Goal: Find specific fact: Find specific page/section

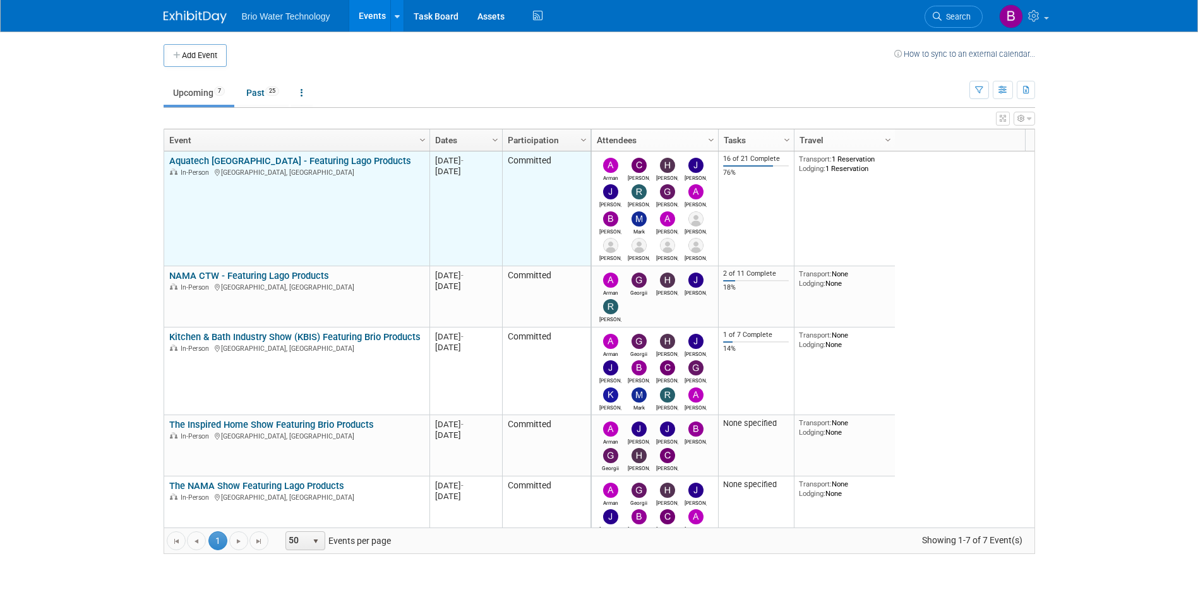
click at [282, 162] on link "Aquatech [GEOGRAPHIC_DATA] - Featuring Lago Products" at bounding box center [290, 160] width 242 height 11
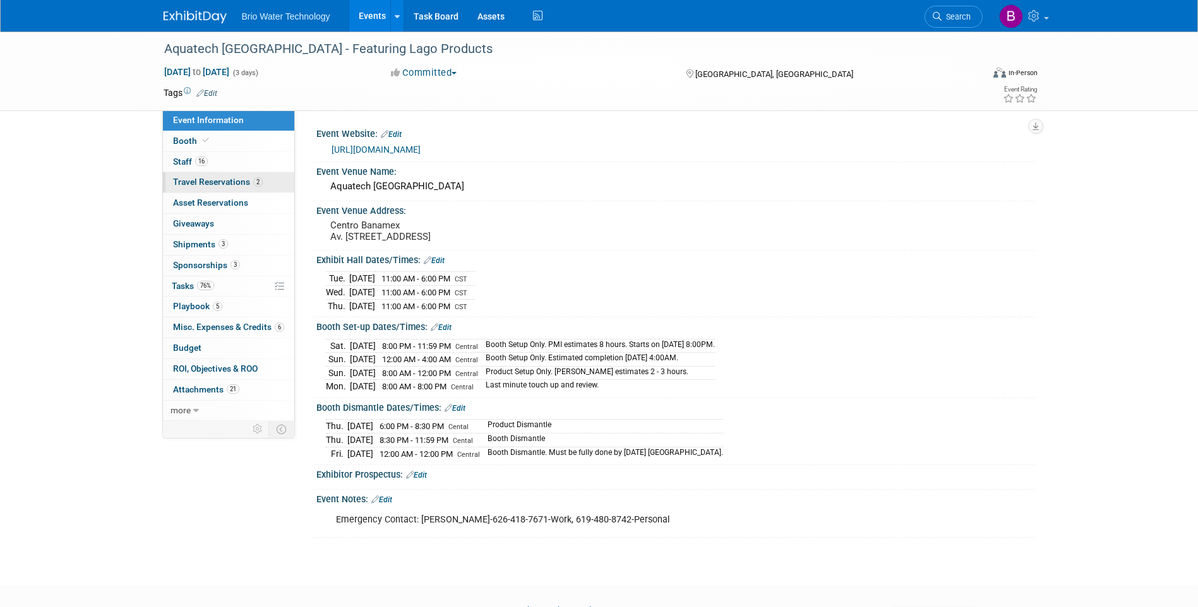
click at [232, 185] on span "Travel Reservations 2" at bounding box center [218, 182] width 90 height 10
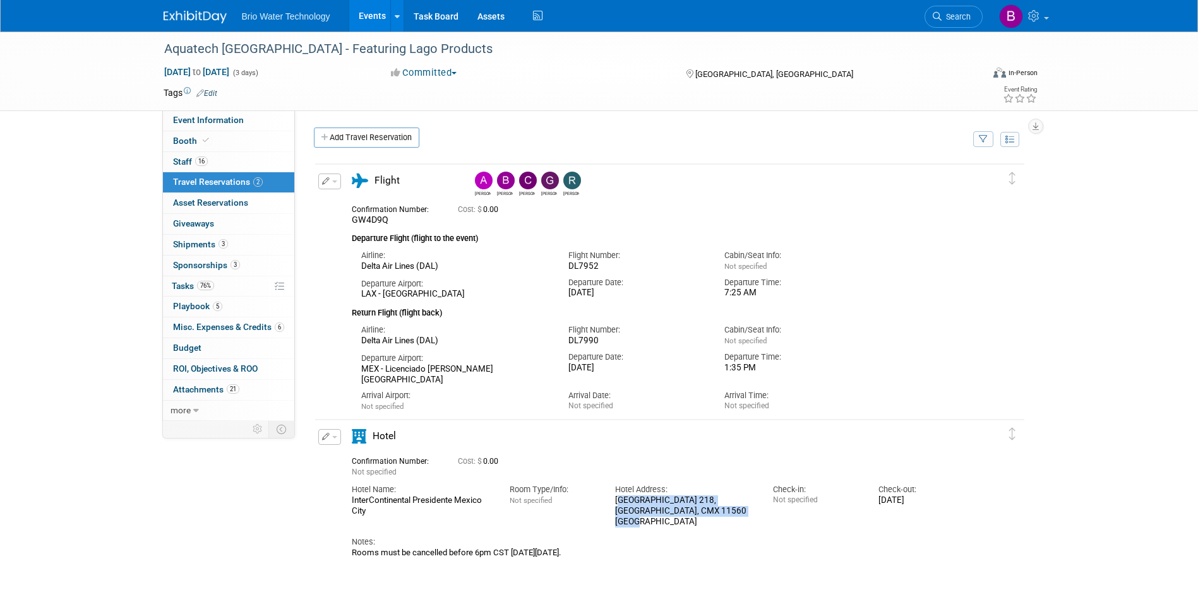
drag, startPoint x: 615, startPoint y: 499, endPoint x: 736, endPoint y: 518, distance: 122.7
click at [736, 518] on div "Champs Elysées 218, Ciudad de Mexico, CMX 11560 Mexico" at bounding box center [684, 512] width 139 height 32
drag, startPoint x: 736, startPoint y: 518, endPoint x: 677, endPoint y: 508, distance: 59.7
copy div "Champs Elysées 218, Ciudad de Mexico, CMX 11560 Mexico"
